Goal: Task Accomplishment & Management: Manage account settings

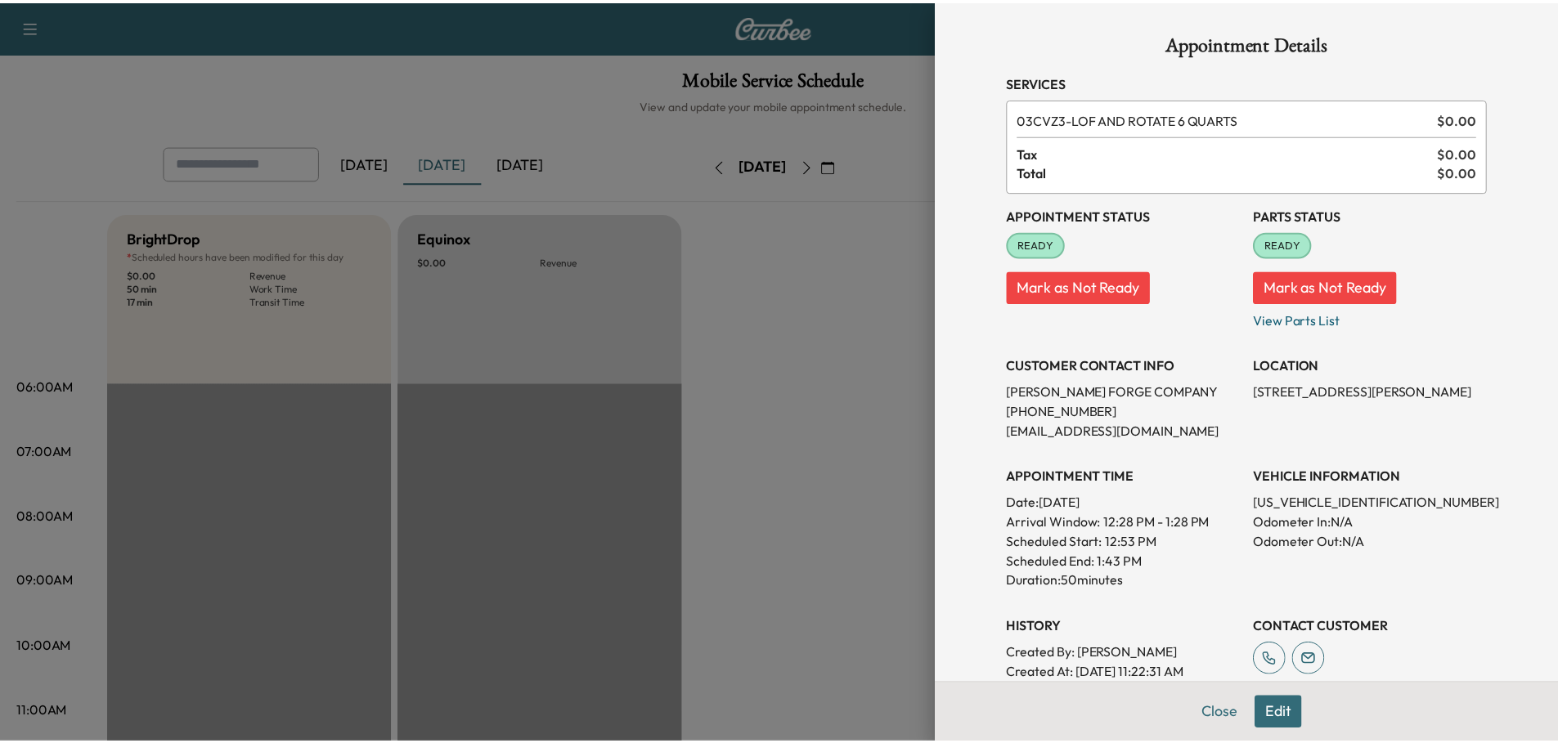
scroll to position [409, 0]
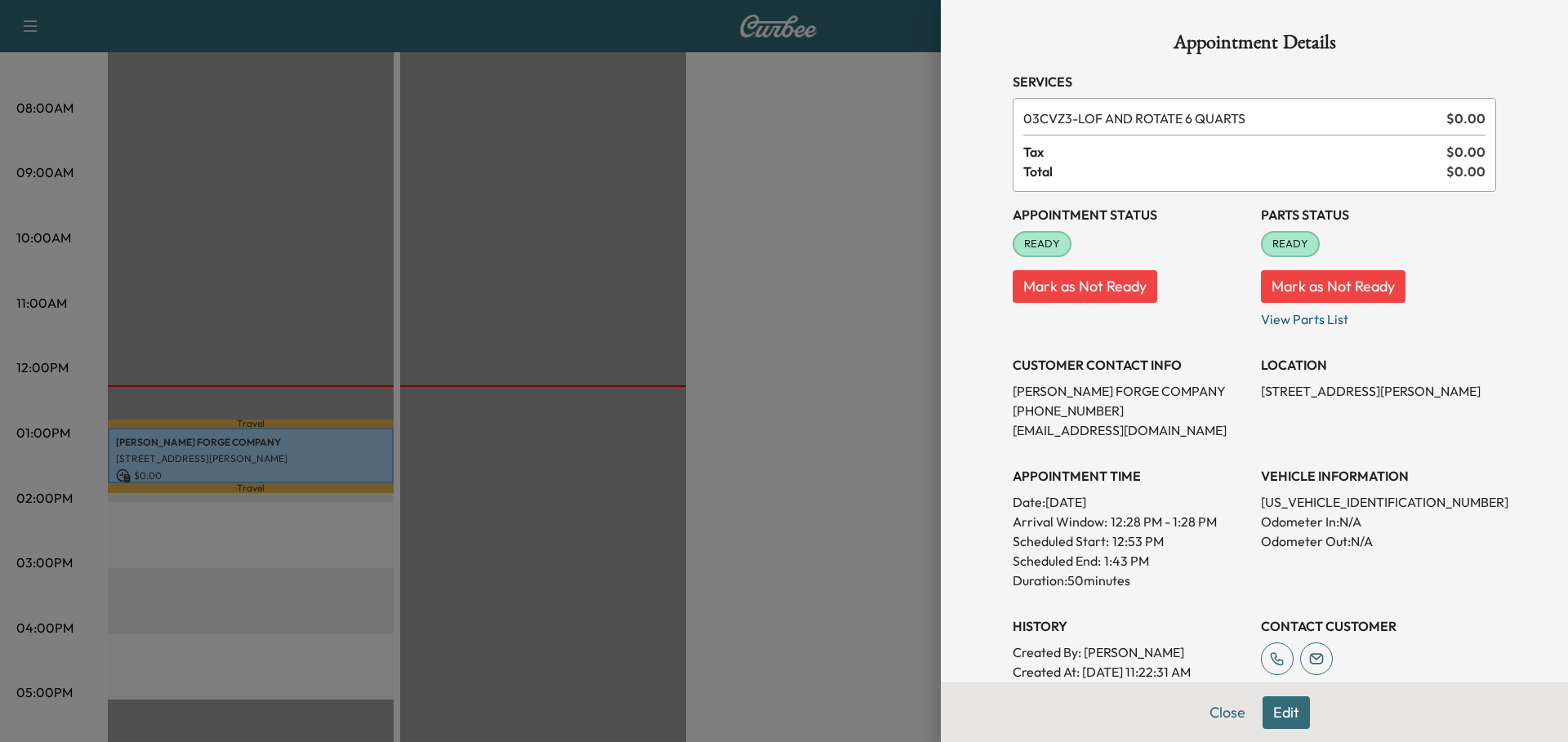
click at [638, 321] on div at bounding box center [784, 371] width 1568 height 742
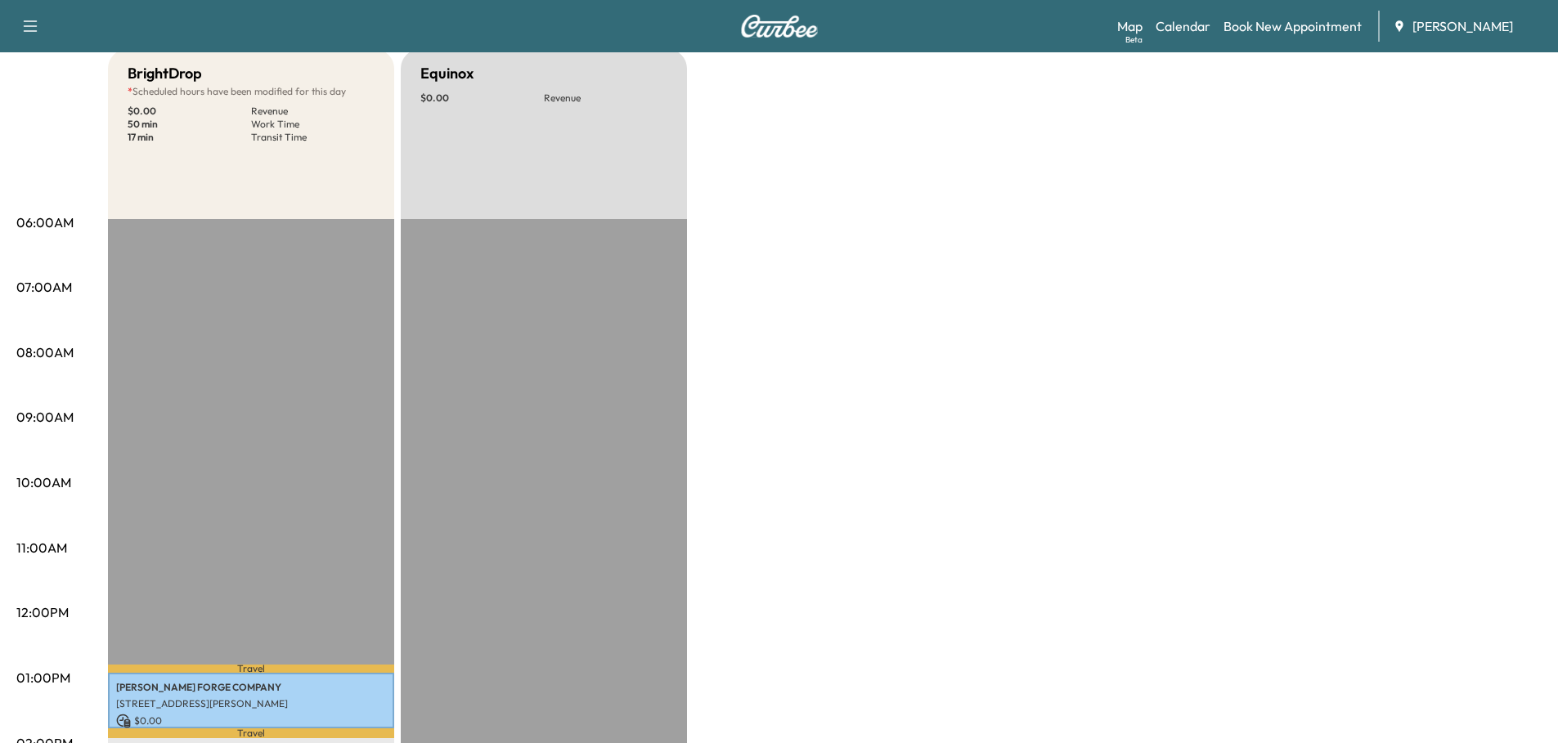
scroll to position [0, 0]
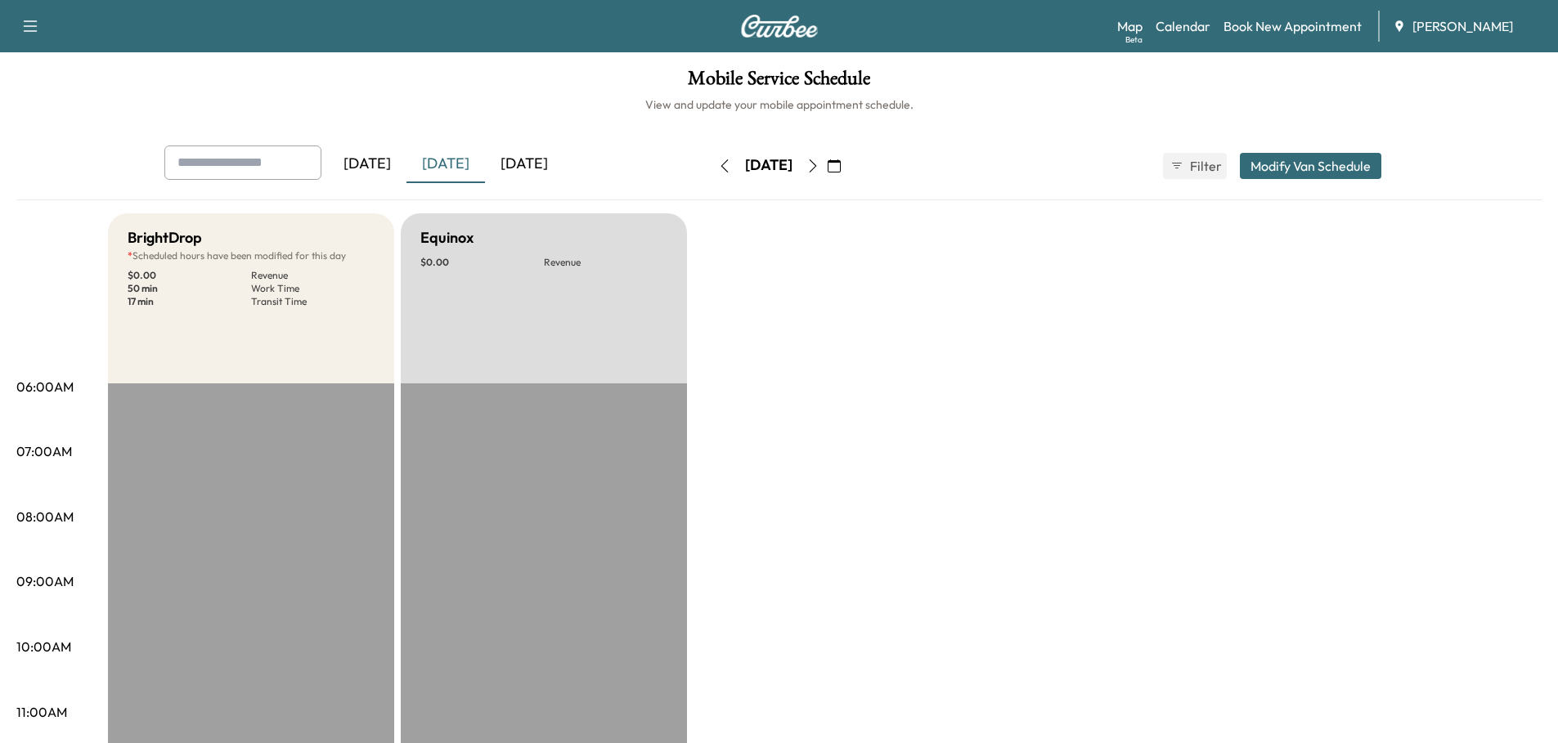
click at [841, 163] on icon "button" at bounding box center [833, 165] width 13 height 13
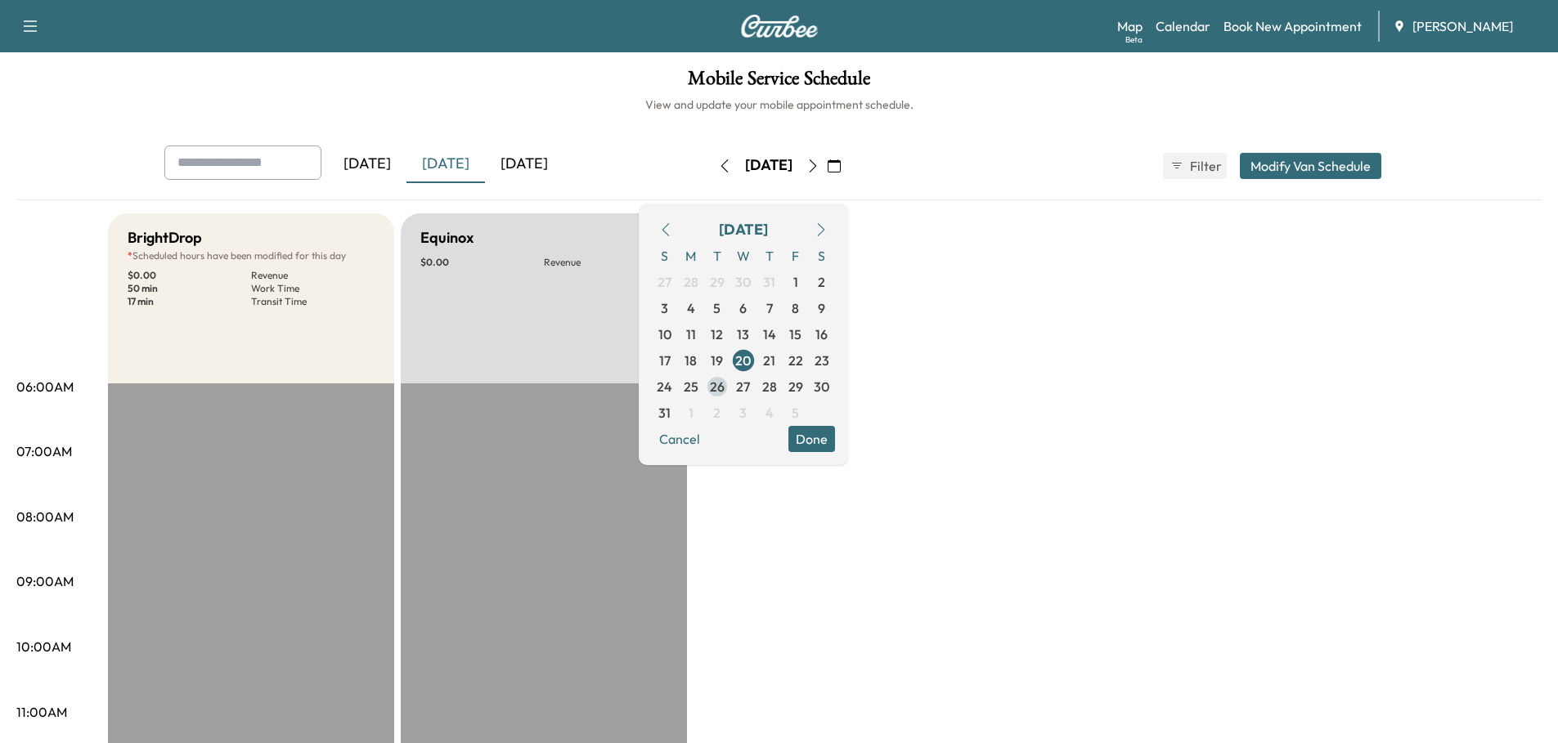
click at [724, 384] on span "26" at bounding box center [717, 387] width 15 height 20
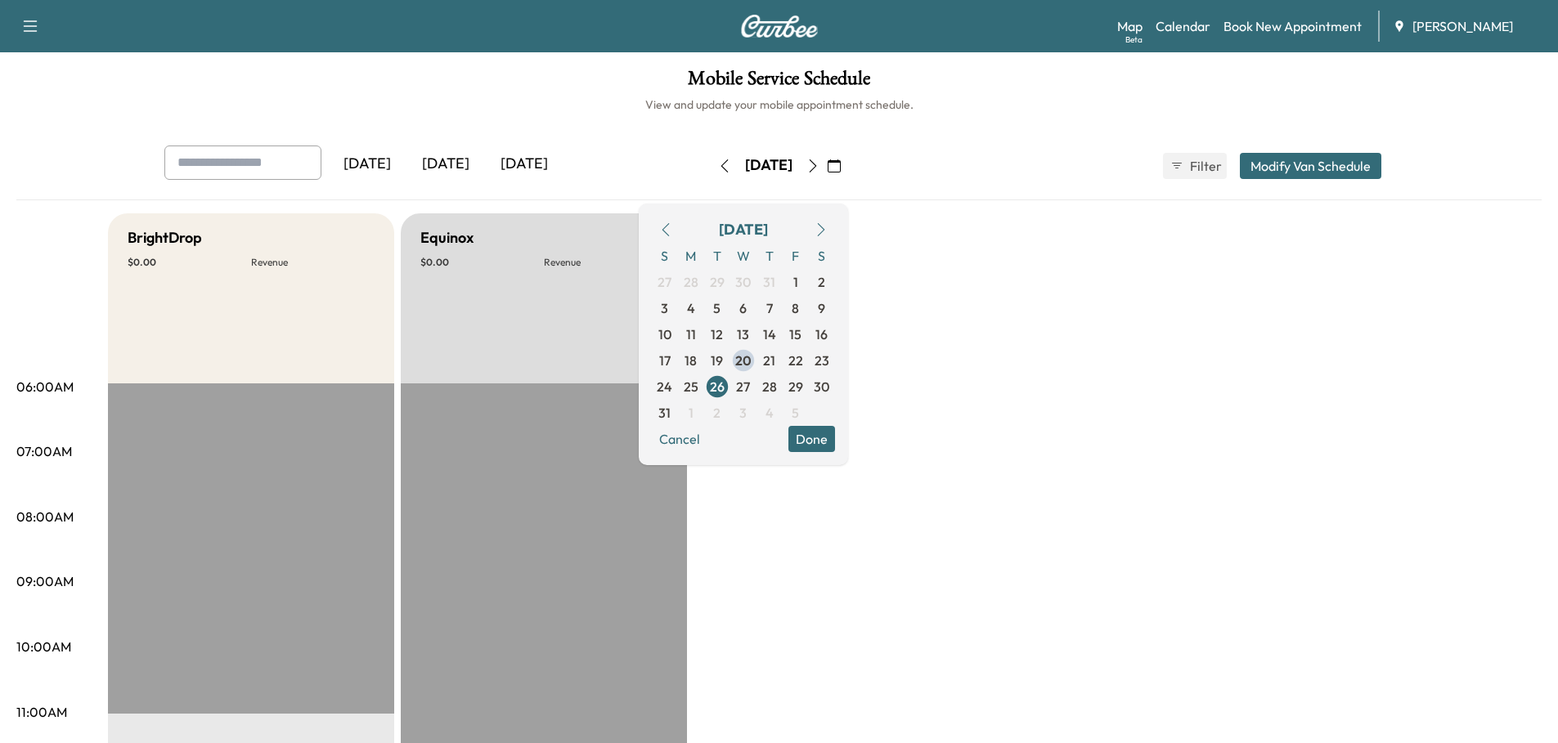
click at [1303, 167] on button "Modify Van Schedule" at bounding box center [1310, 166] width 141 height 26
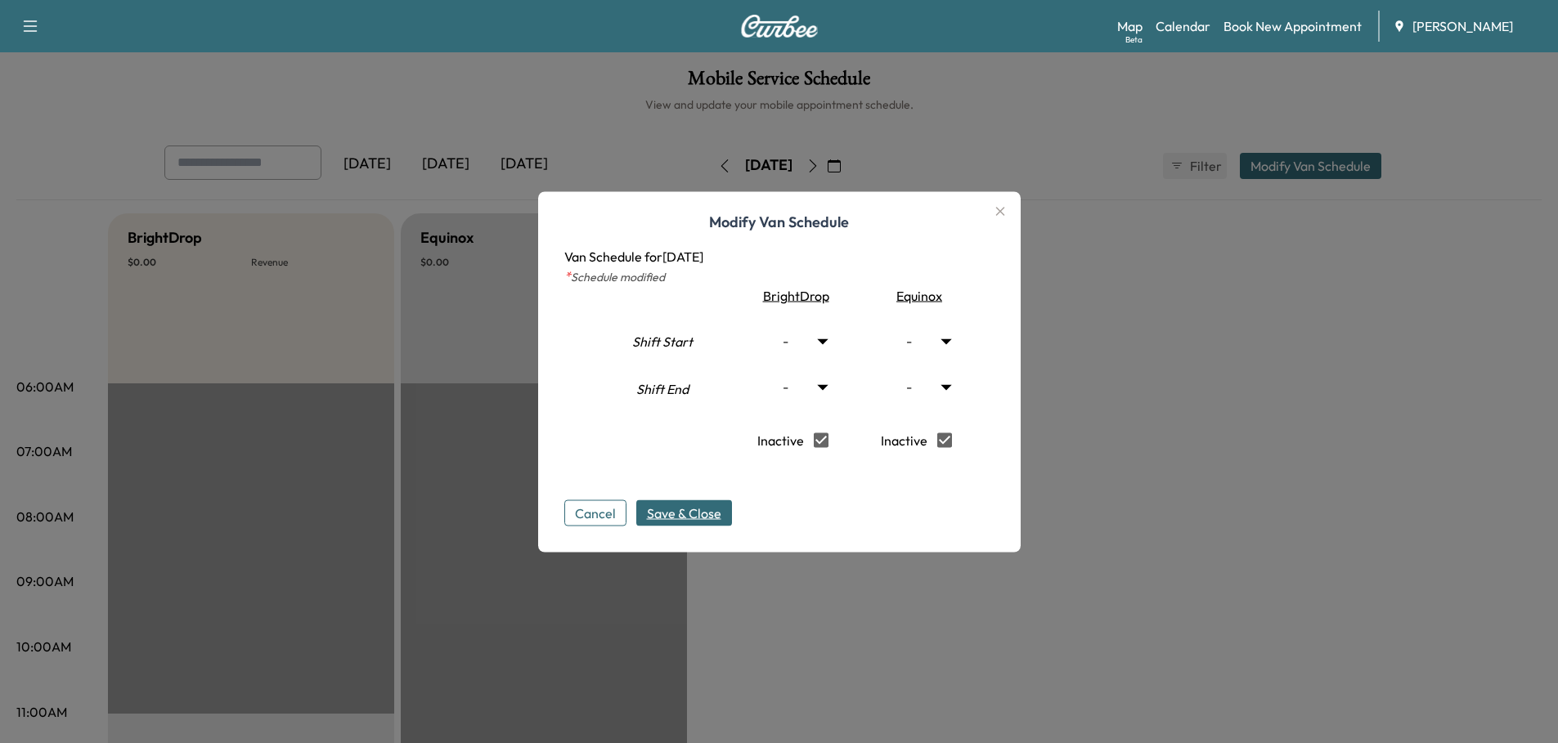
click at [691, 514] on span "Save & Close" at bounding box center [684, 513] width 74 height 20
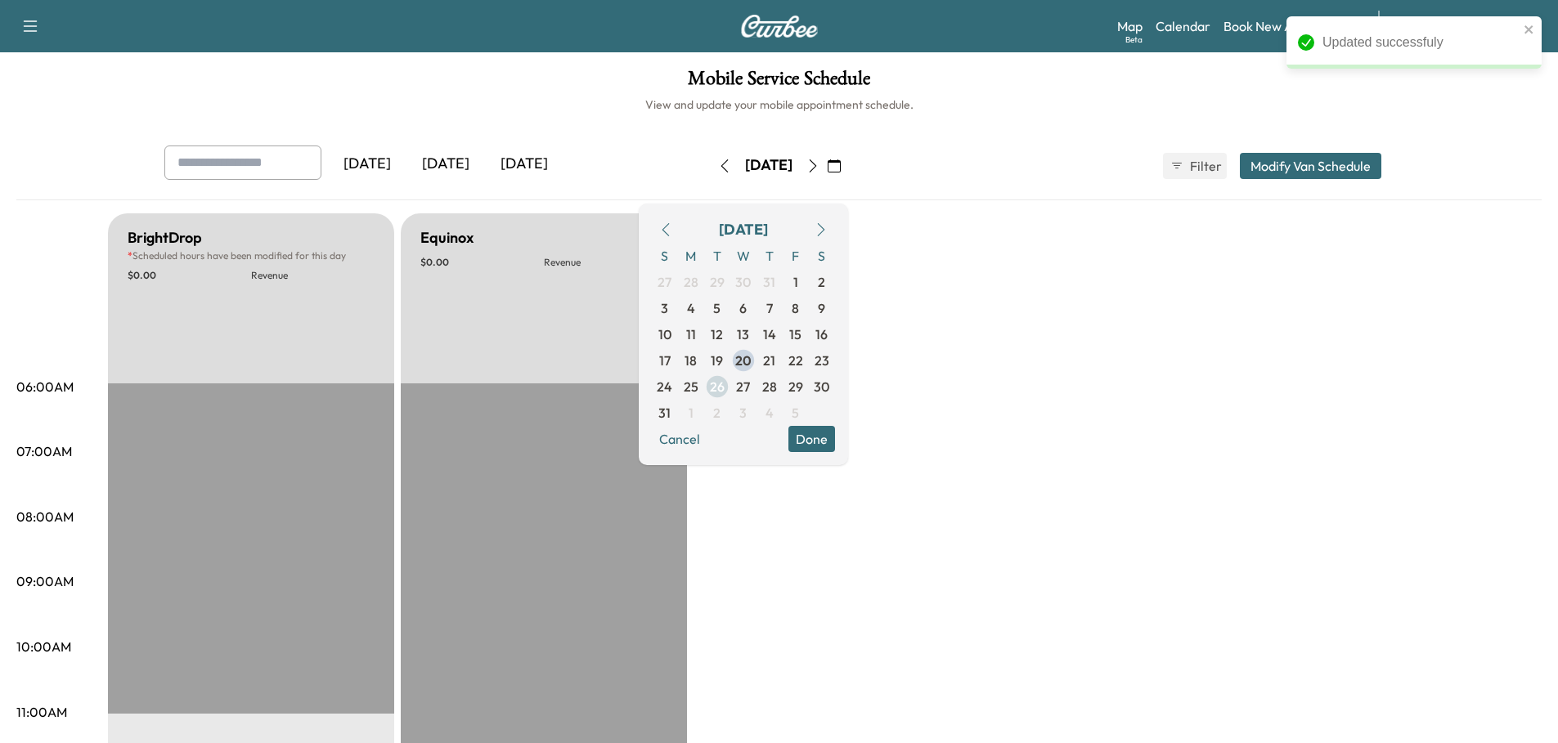
click at [724, 388] on span "26" at bounding box center [717, 387] width 15 height 20
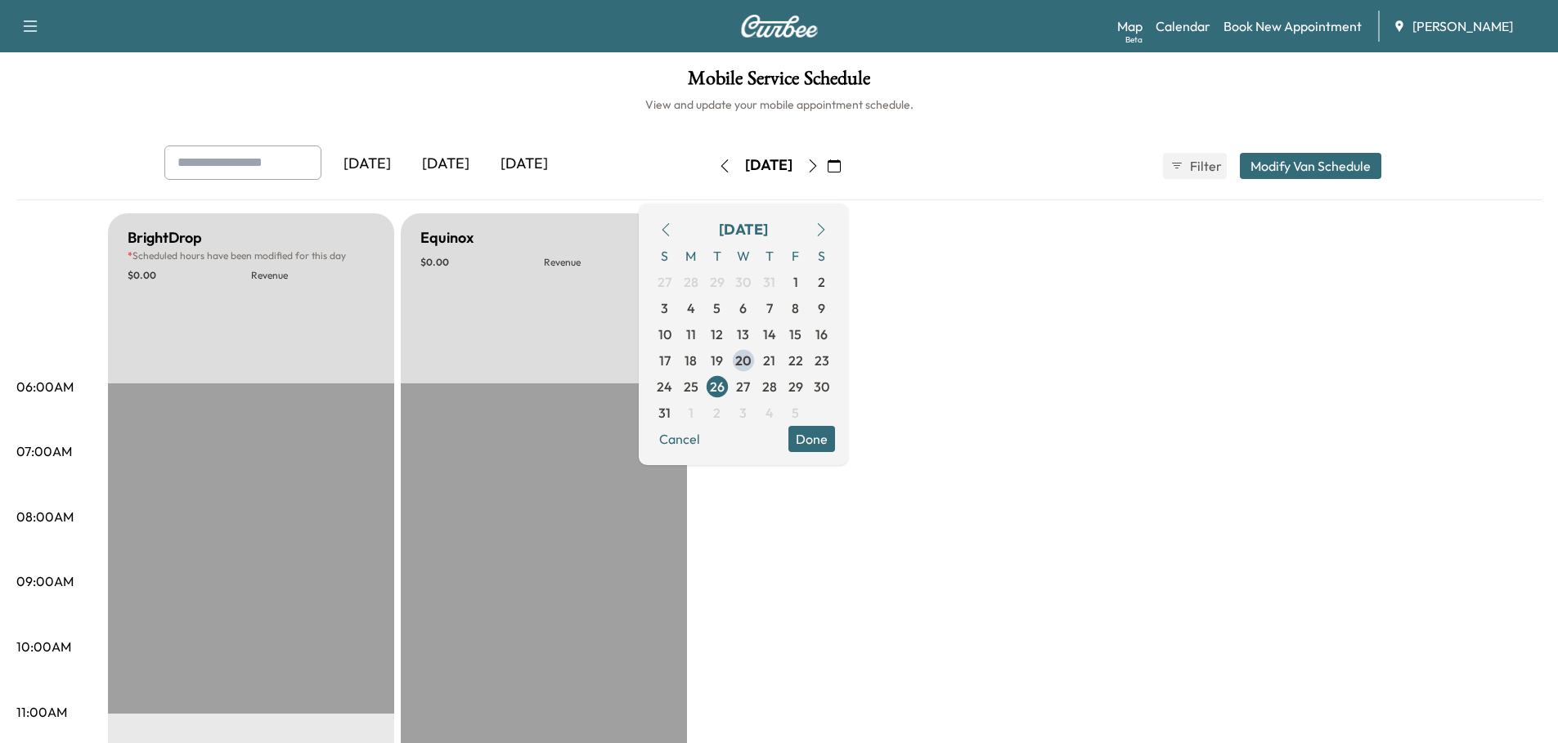
click at [1312, 158] on button "Modify Van Schedule" at bounding box center [1310, 166] width 141 height 26
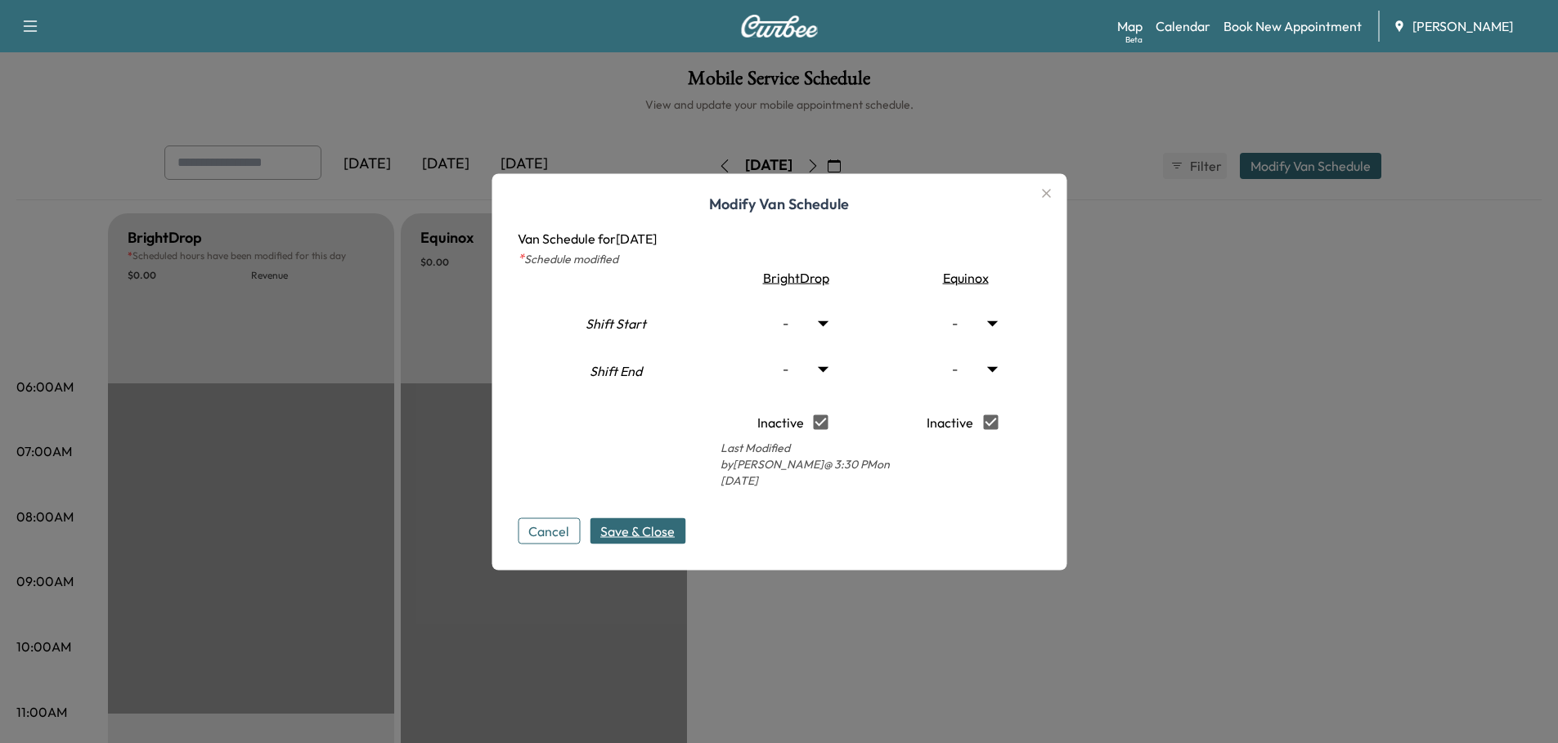
click at [1053, 200] on icon "button" at bounding box center [1046, 193] width 20 height 20
